Goal: Find specific page/section: Find specific page/section

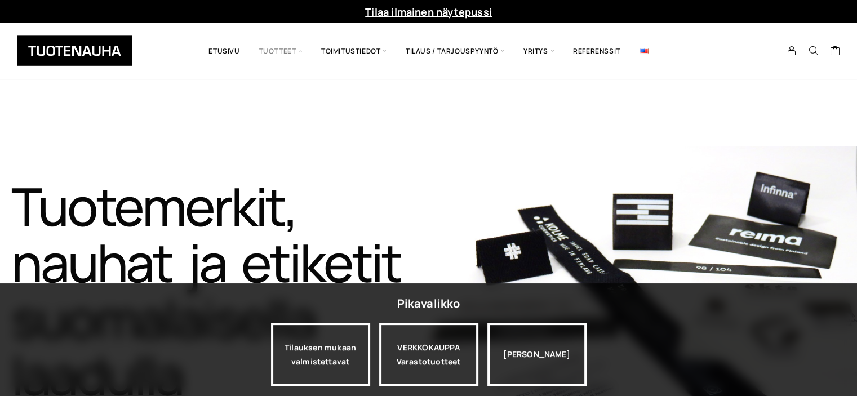
click at [289, 54] on span "Tuotteet" at bounding box center [281, 51] width 62 height 39
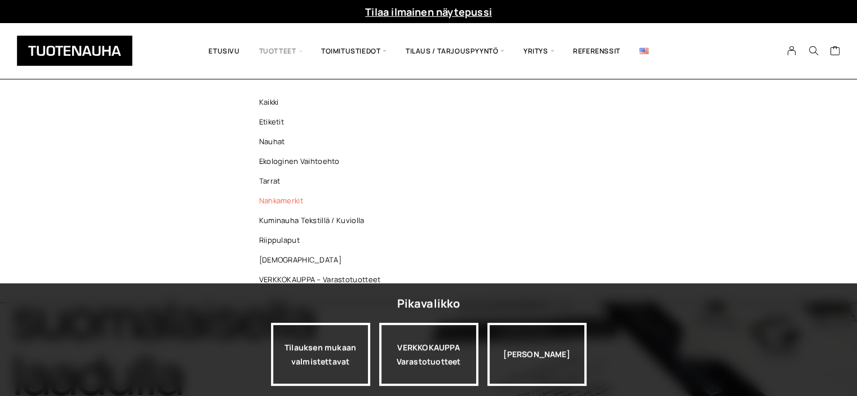
click at [270, 198] on link "Nahkamerkit" at bounding box center [322, 201] width 163 height 20
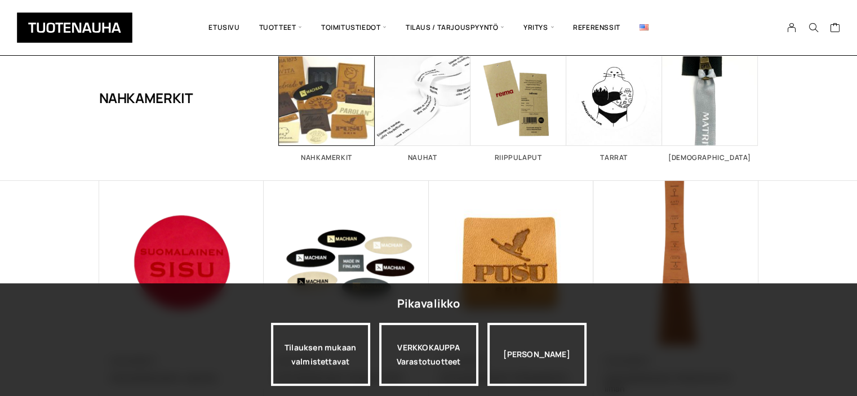
scroll to position [69, 0]
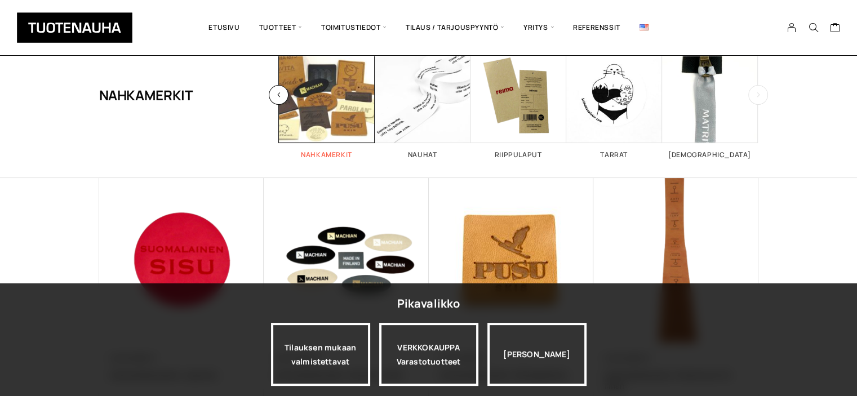
click at [331, 110] on span "Visit product category Nahkamerkit" at bounding box center [327, 95] width 96 height 96
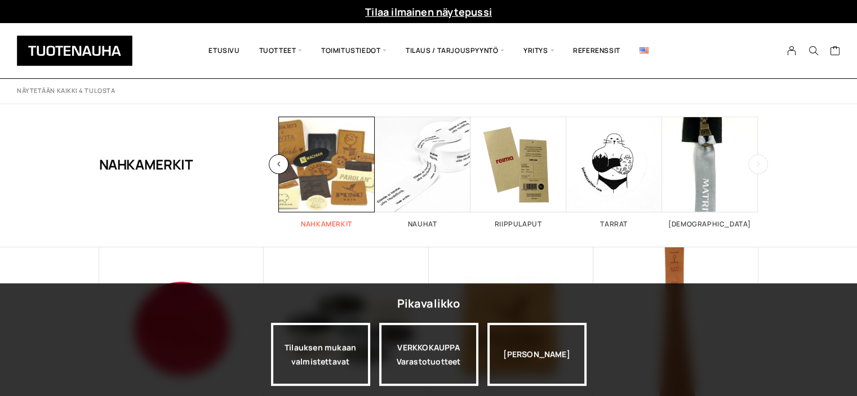
click at [347, 171] on span "Visit product category Nahkamerkit" at bounding box center [327, 165] width 96 height 96
click at [706, 51] on div "Ostoskori on tyhjä." at bounding box center [756, 51] width 180 height 38
